Goal: Find specific page/section: Find specific page/section

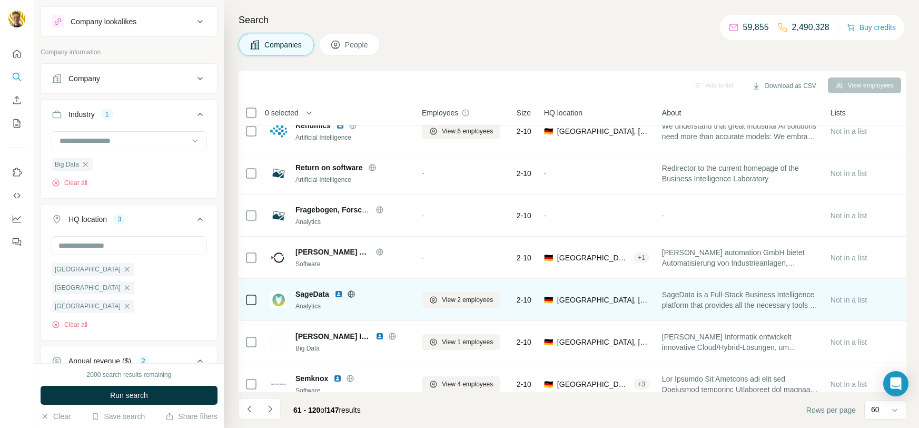
scroll to position [909, 0]
click at [352, 291] on icon at bounding box center [351, 294] width 8 height 8
click at [340, 294] on img at bounding box center [339, 294] width 8 height 8
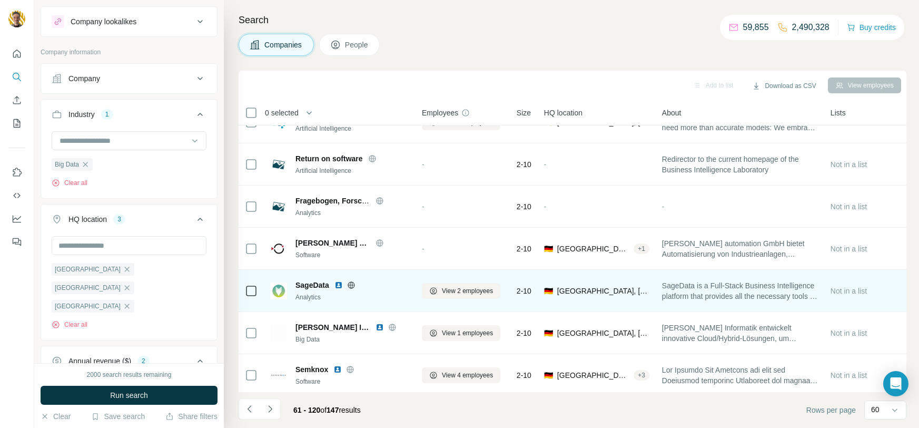
scroll to position [2262, 0]
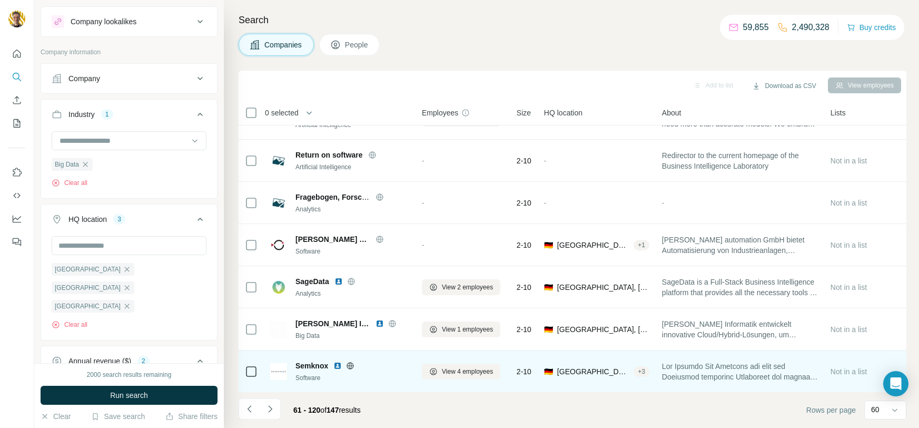
click at [349, 363] on icon at bounding box center [350, 365] width 3 height 7
click at [337, 366] on img at bounding box center [338, 365] width 8 height 8
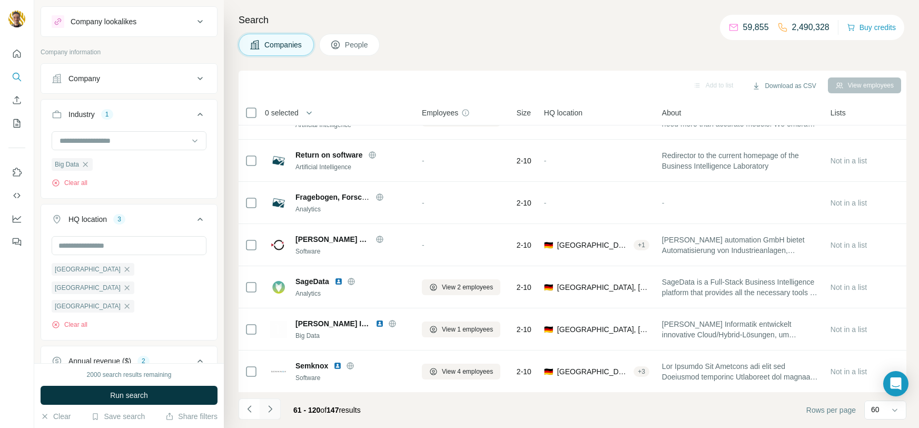
click at [273, 408] on icon "Navigate to next page" at bounding box center [270, 409] width 11 height 11
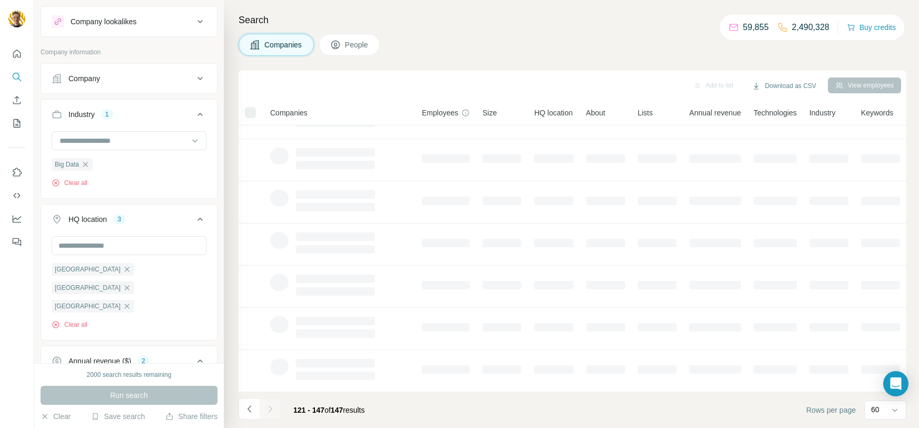
scroll to position [154, 0]
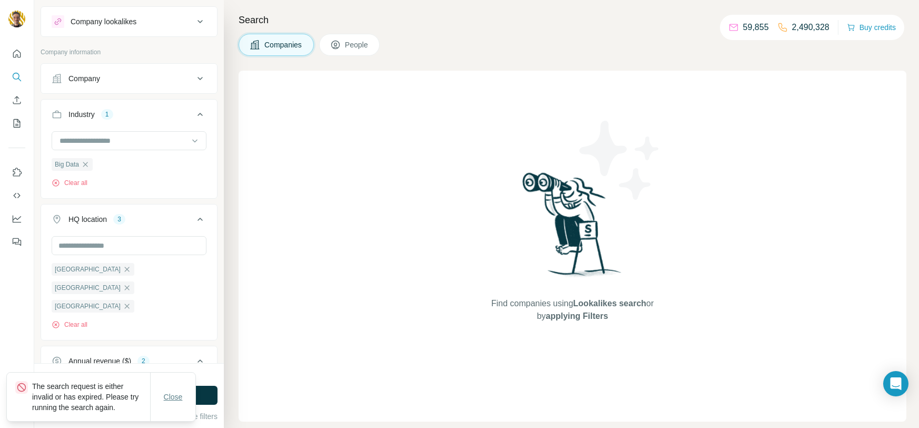
click at [180, 397] on span "Close" at bounding box center [173, 397] width 19 height 11
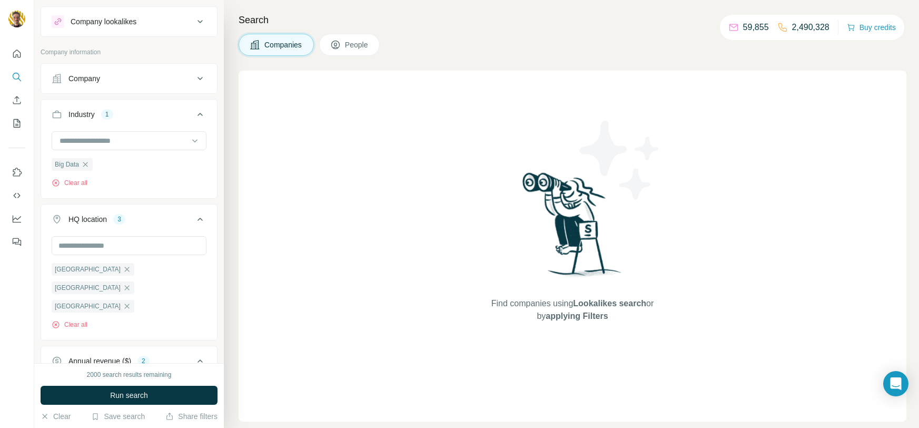
click at [173, 396] on button "Run search" at bounding box center [129, 395] width 177 height 19
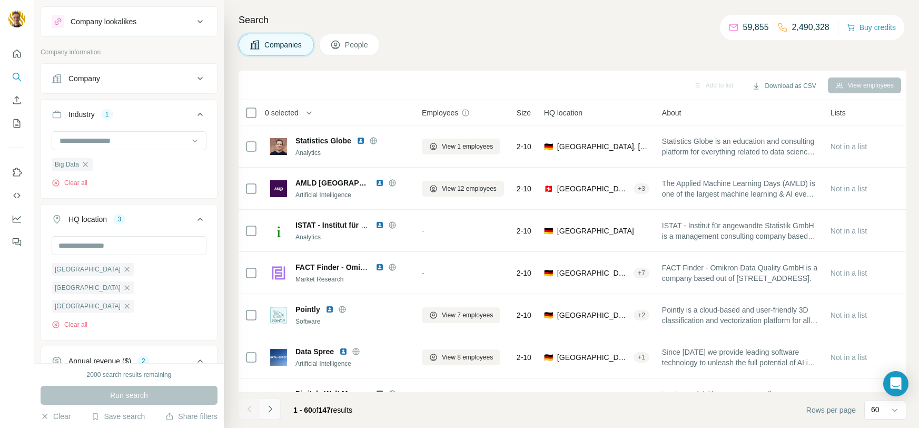
click at [265, 411] on icon "Navigate to next page" at bounding box center [270, 409] width 11 height 11
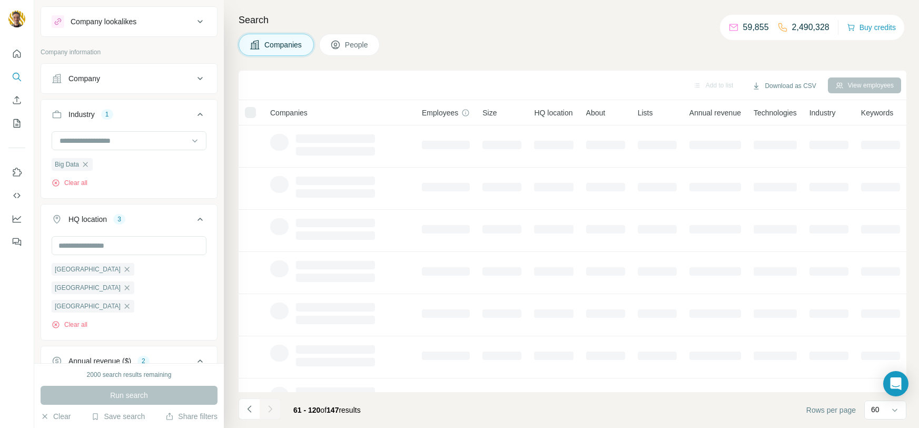
click at [266, 410] on div at bounding box center [270, 408] width 21 height 21
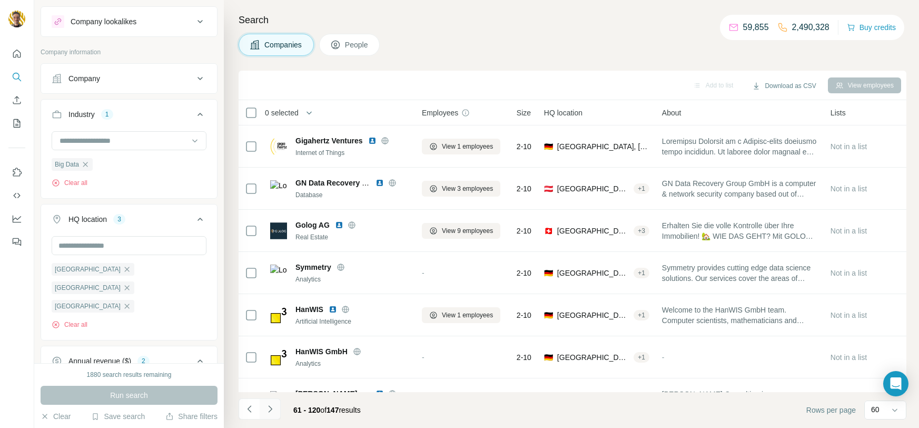
click at [273, 407] on icon "Navigate to next page" at bounding box center [270, 409] width 11 height 11
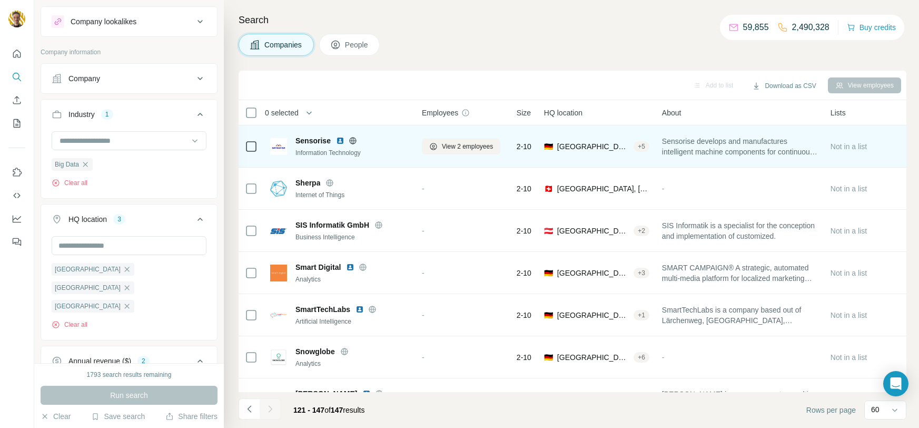
scroll to position [0, 0]
click at [352, 137] on icon at bounding box center [352, 140] width 7 height 7
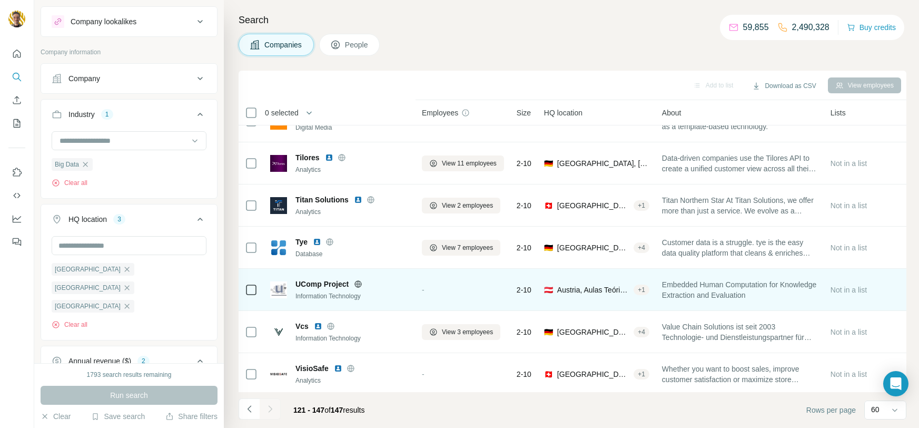
scroll to position [458, 0]
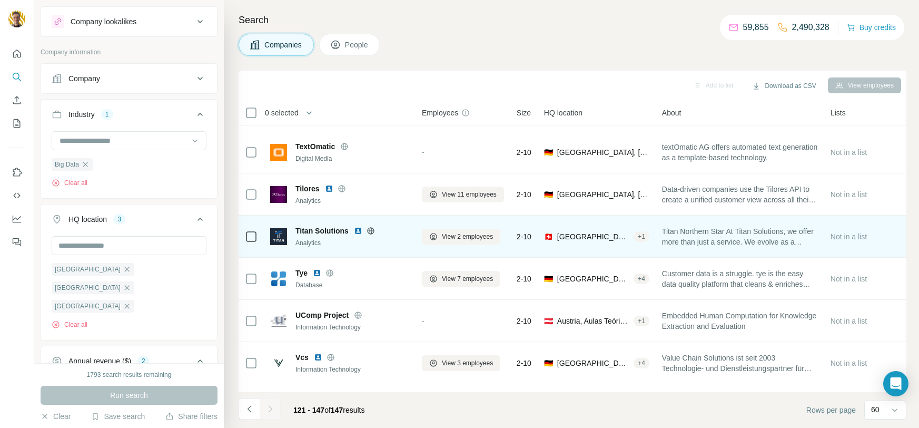
click at [371, 228] on icon at bounding box center [370, 230] width 3 height 7
click at [356, 229] on img at bounding box center [358, 231] width 8 height 8
